Goal: Find specific page/section: Find specific page/section

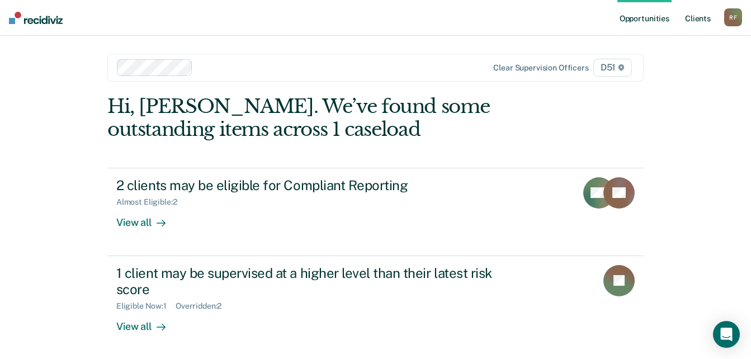
click at [704, 16] on link "Client s" at bounding box center [698, 18] width 30 height 36
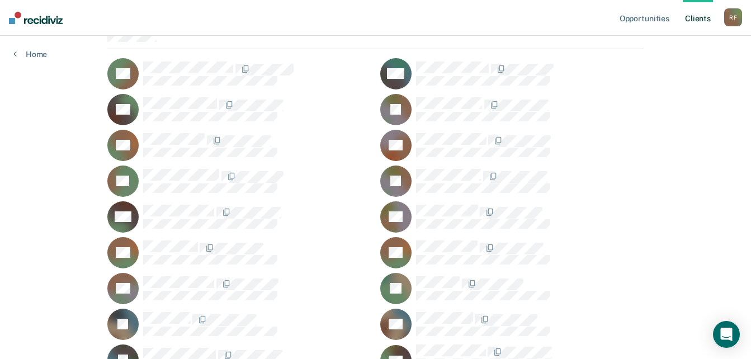
scroll to position [168, 0]
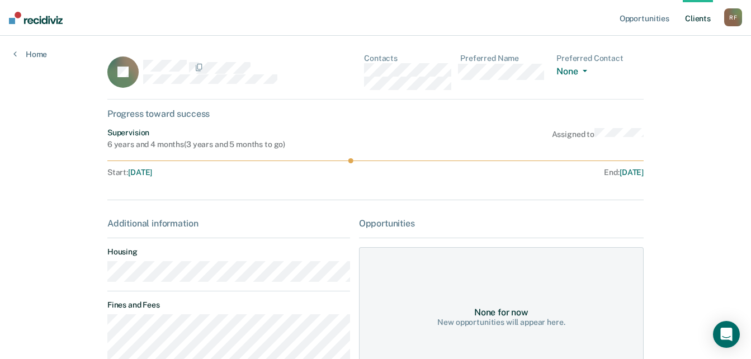
click at [358, 73] on div "JD Contacts Preferred Name Preferred Contact None Call Text Email None" at bounding box center [375, 77] width 536 height 46
